Goal: Navigation & Orientation: Find specific page/section

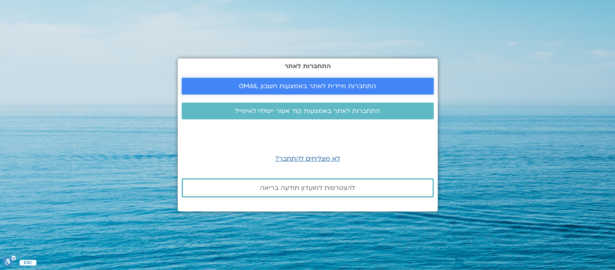
click at [268, 84] on span "התחברות מיידית לאתר באמצעות חשבון GMAIL" at bounding box center [307, 85] width 137 height 7
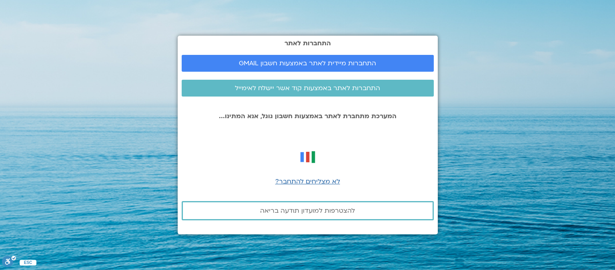
click at [524, 66] on section "התחברות לאתר התחברות מיידית לאתר באמצעות חשבון GMAIL התחברות לאתר באמצעות קוד א…" at bounding box center [307, 135] width 615 height 270
click at [311, 61] on span "התחברות מיידית לאתר באמצעות חשבון GMAIL" at bounding box center [307, 63] width 137 height 7
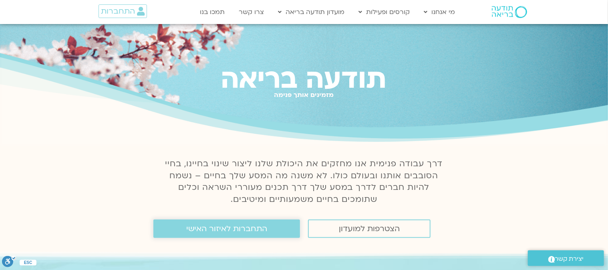
click at [208, 228] on span "התחברות לאיזור האישי" at bounding box center [226, 228] width 81 height 9
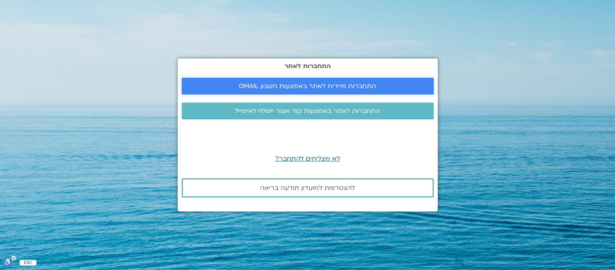
click at [267, 84] on span "התחברות מיידית לאתר באמצעות חשבון GMAIL" at bounding box center [307, 85] width 137 height 7
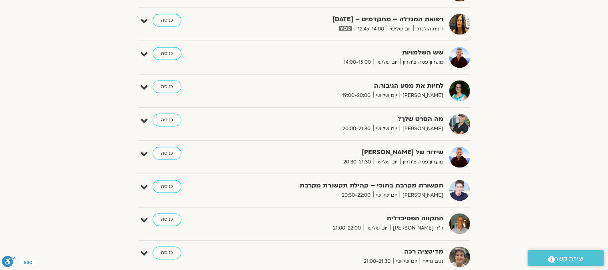
scroll to position [565, 0]
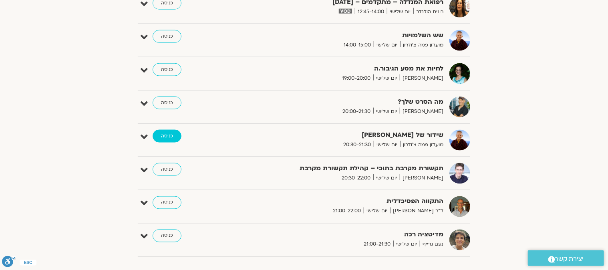
click at [167, 136] on link "כניסה" at bounding box center [167, 136] width 29 height 13
